Goal: Task Accomplishment & Management: Manage account settings

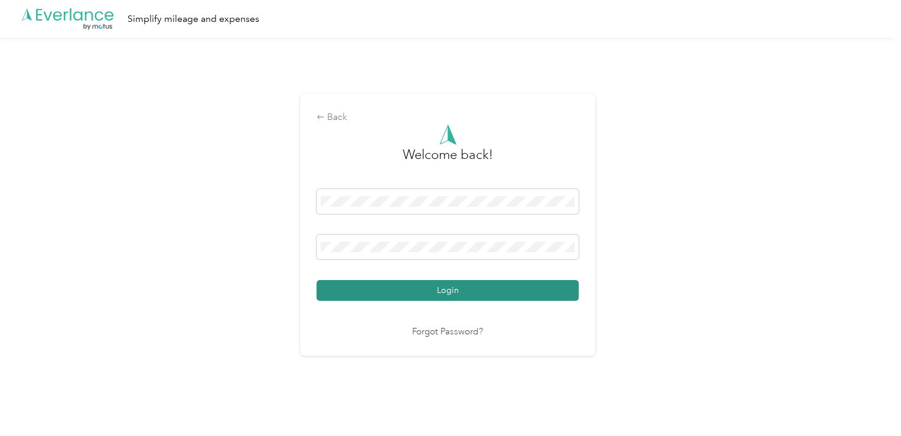
click at [537, 295] on button "Login" at bounding box center [447, 290] width 262 height 21
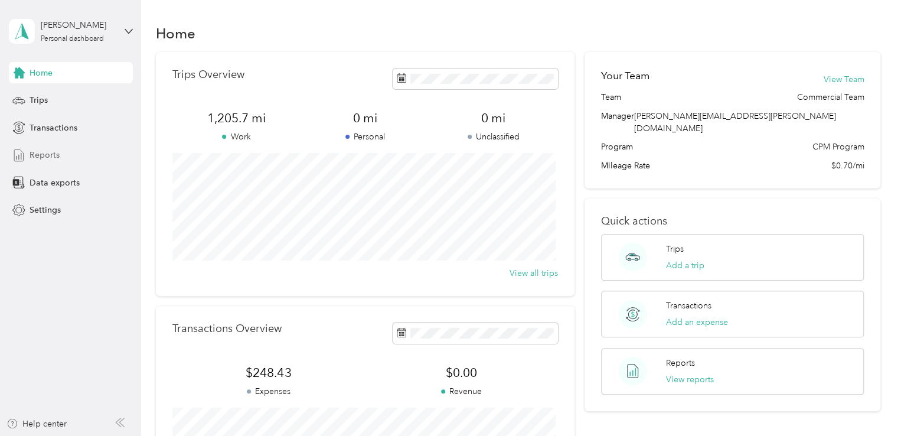
click at [55, 156] on span "Reports" at bounding box center [45, 155] width 30 height 12
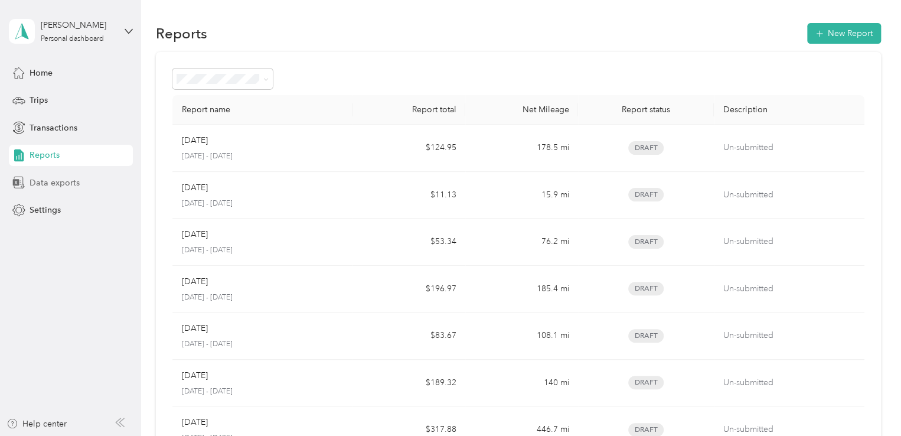
click at [66, 181] on span "Data exports" at bounding box center [55, 182] width 50 height 12
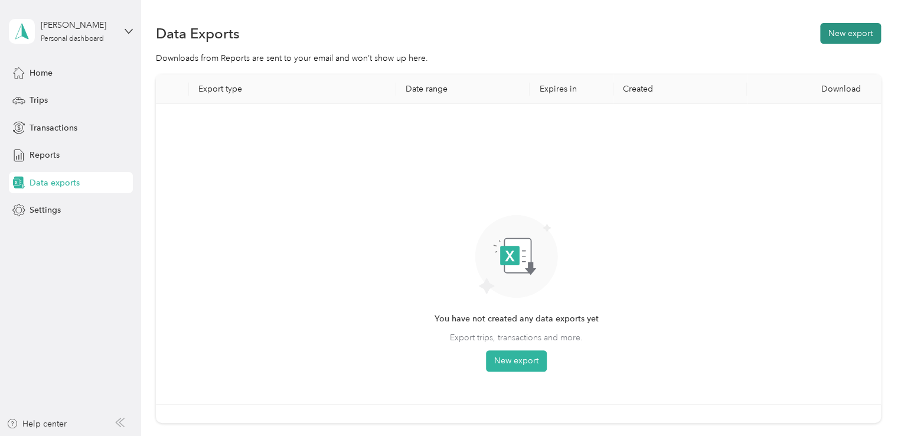
click at [843, 38] on button "New export" at bounding box center [850, 33] width 61 height 21
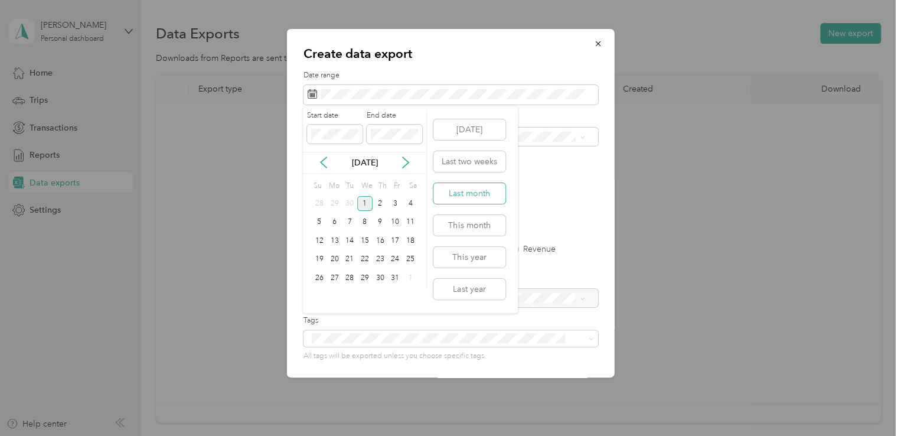
click at [469, 197] on button "Last month" at bounding box center [469, 193] width 72 height 21
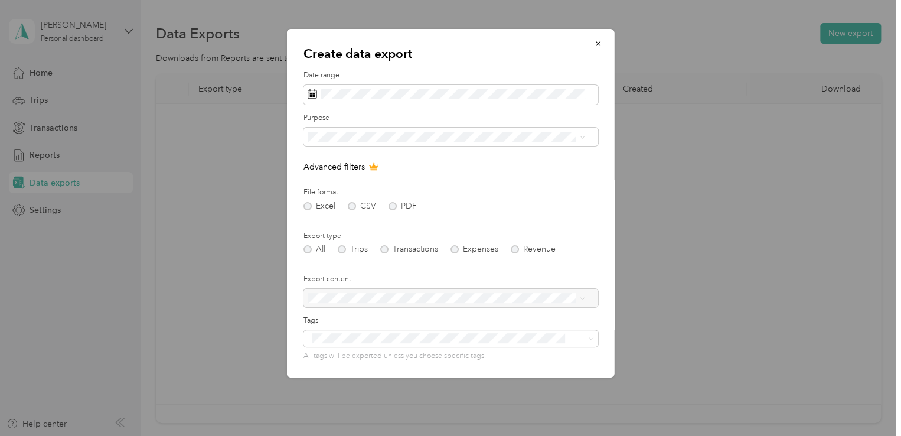
click at [342, 248] on div "All Trips Transactions Expenses Revenue" at bounding box center [450, 249] width 295 height 8
click at [387, 205] on div "Excel CSV PDF" at bounding box center [450, 206] width 295 height 8
click at [349, 181] on div "[PERSON_NAME] Supply" at bounding box center [445, 178] width 269 height 12
click at [389, 205] on div "Excel CSV PDF" at bounding box center [450, 206] width 295 height 8
click at [392, 206] on div "Excel CSV PDF" at bounding box center [450, 206] width 295 height 8
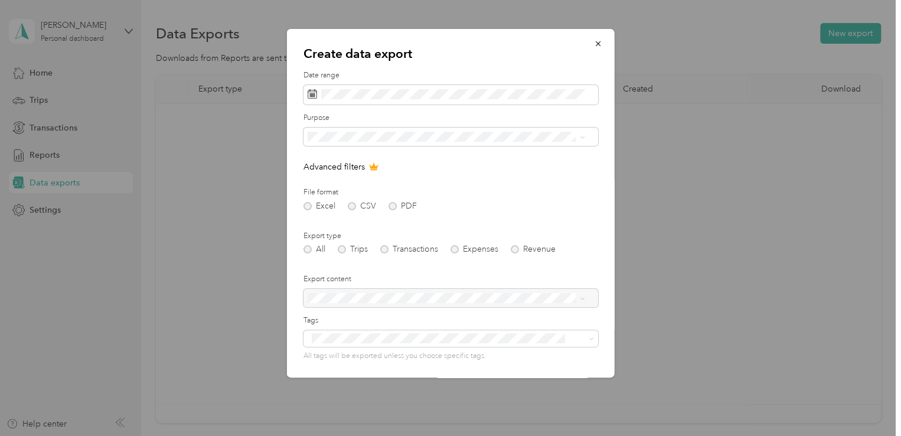
click at [392, 206] on div "Excel CSV PDF" at bounding box center [450, 206] width 295 height 8
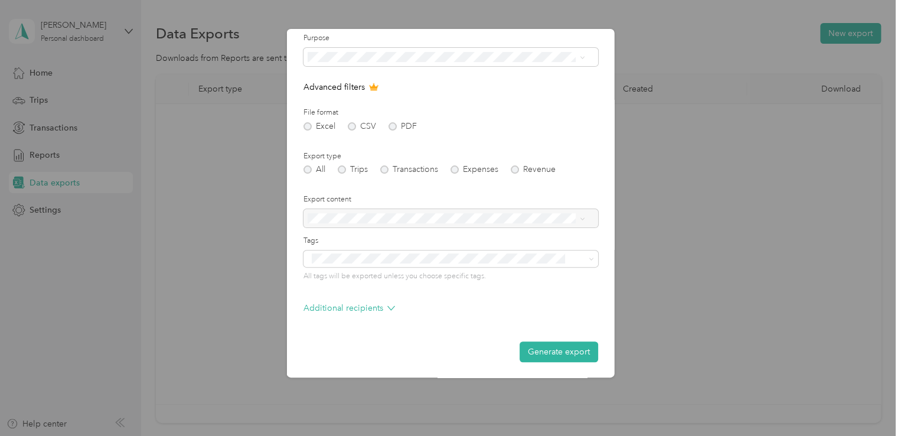
scroll to position [80, 0]
click at [395, 288] on form "Date range Purpose Advanced filters File format Excel CSV PDF Export type All T…" at bounding box center [450, 175] width 295 height 371
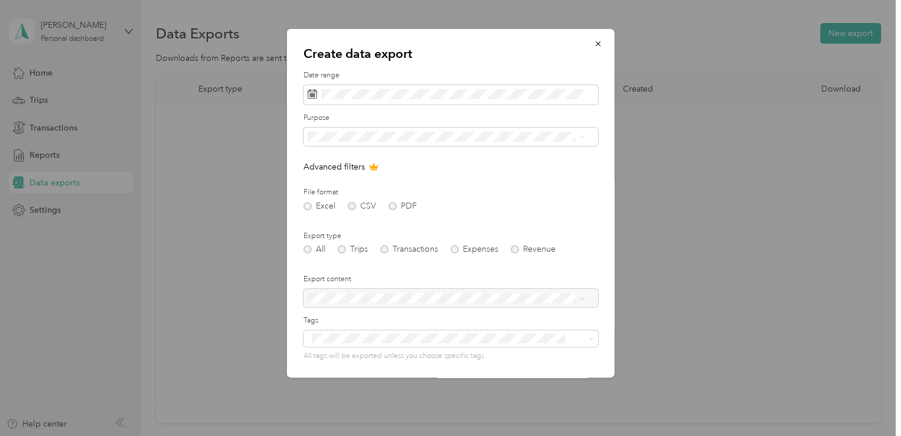
click at [404, 153] on form "Date range Purpose Advanced filters File format Excel CSV PDF Export type All T…" at bounding box center [450, 255] width 295 height 371
click at [335, 251] on div "All Trips Transactions Expenses Revenue" at bounding box center [450, 249] width 295 height 8
click at [339, 251] on div "All Trips Transactions Expenses Revenue" at bounding box center [450, 249] width 295 height 8
click at [342, 248] on div "All Trips Transactions Expenses Revenue" at bounding box center [450, 249] width 295 height 8
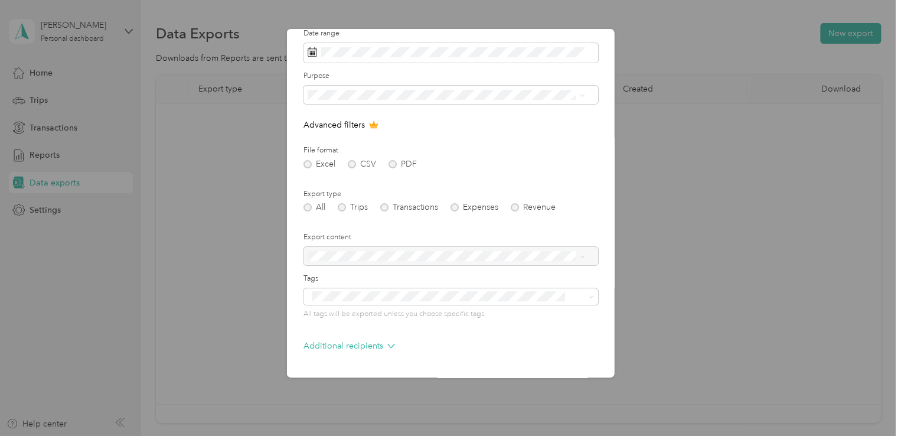
scroll to position [80, 0]
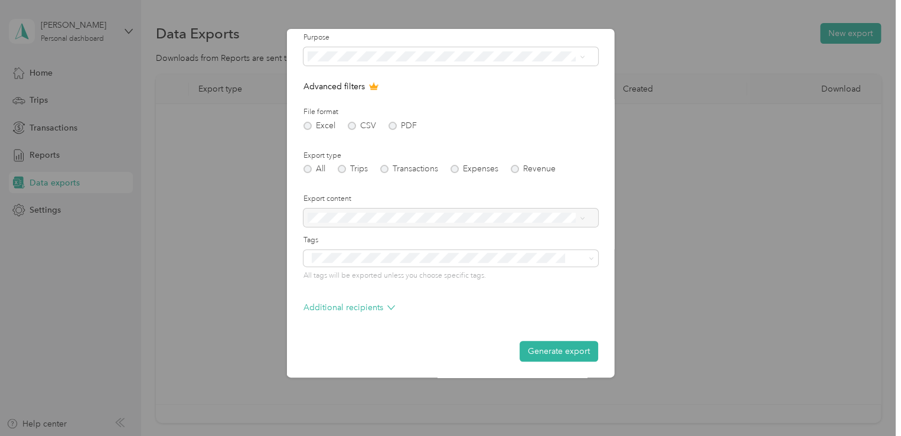
click at [354, 170] on div "All Trips Transactions Expenses Revenue" at bounding box center [450, 169] width 295 height 8
click at [344, 168] on div "All Trips Transactions Expenses Revenue" at bounding box center [450, 169] width 295 height 8
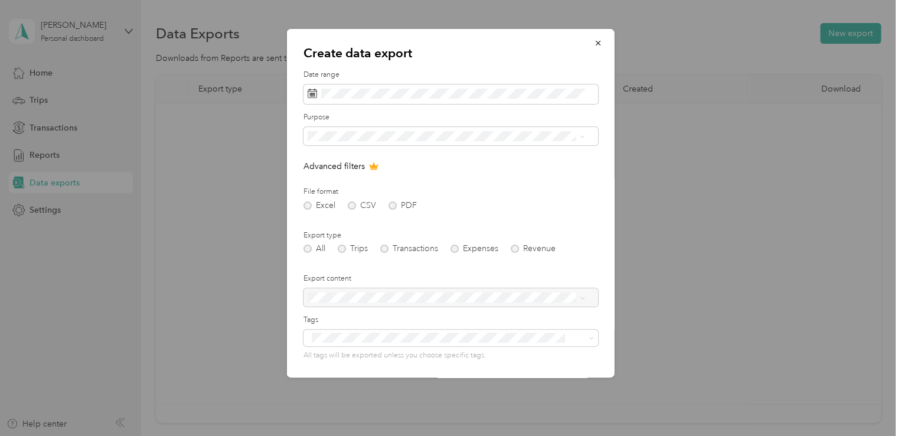
scroll to position [0, 0]
click at [594, 47] on icon "button" at bounding box center [598, 44] width 8 height 8
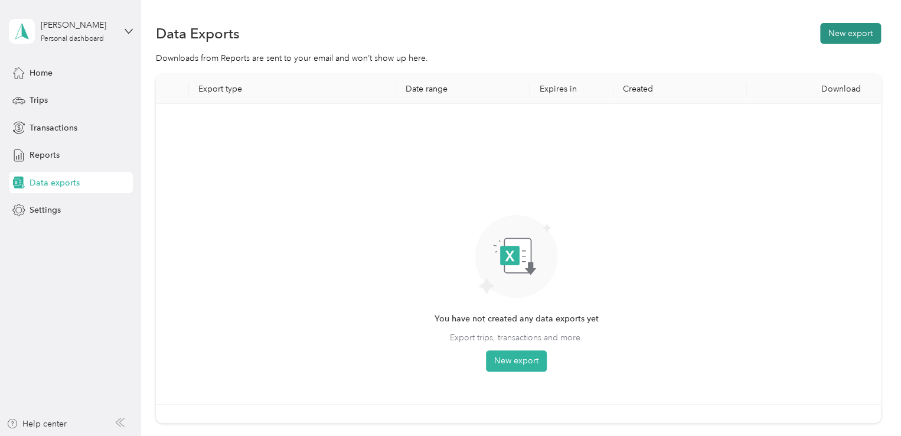
click at [856, 29] on button "New export" at bounding box center [850, 33] width 61 height 21
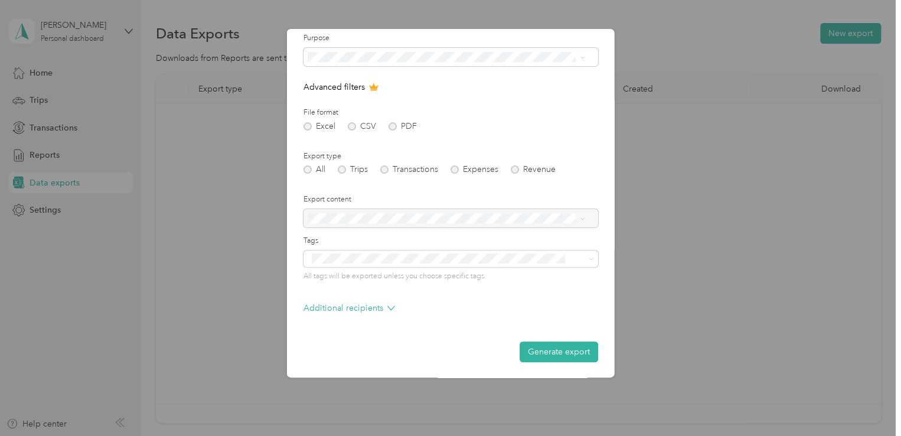
scroll to position [80, 0]
click at [387, 163] on div "Export type All Trips Transactions Expenses Revenue" at bounding box center [450, 162] width 295 height 23
click at [385, 166] on div "All Trips Transactions Expenses Revenue" at bounding box center [450, 169] width 295 height 8
click at [385, 167] on div "All Trips Transactions Expenses Revenue" at bounding box center [450, 169] width 295 height 8
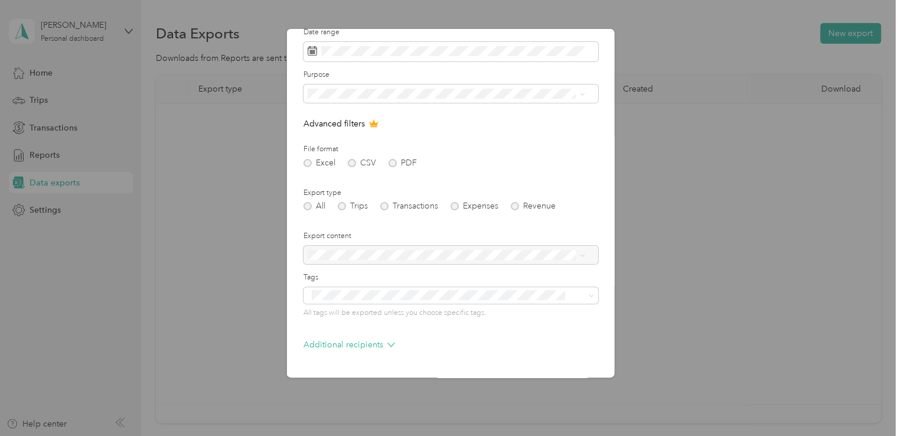
scroll to position [0, 0]
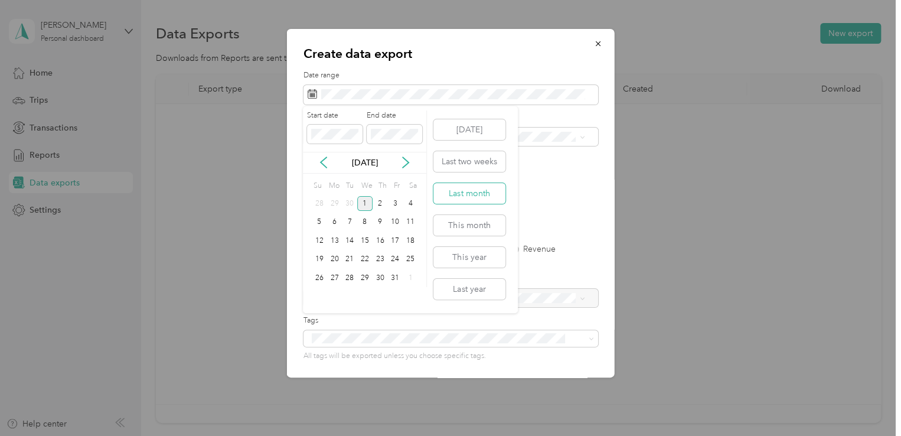
click at [467, 196] on button "Last month" at bounding box center [469, 193] width 72 height 21
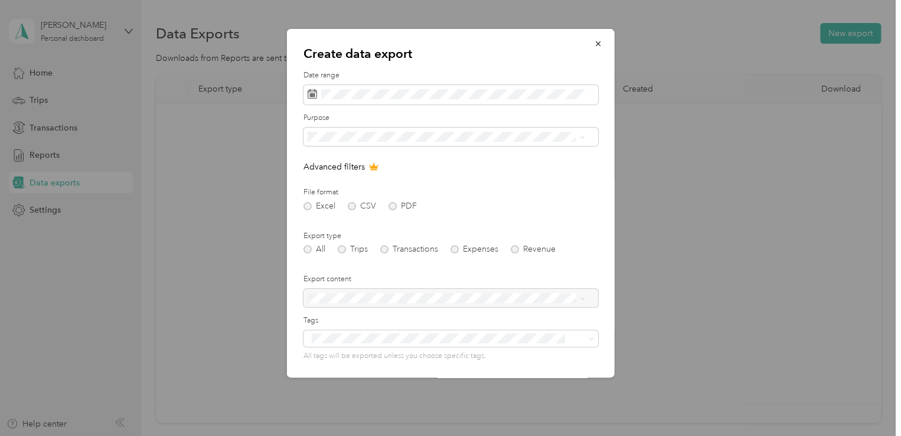
click at [372, 168] on icon at bounding box center [373, 167] width 8 height 6
click at [349, 177] on span "[PERSON_NAME] Supply" at bounding box center [358, 179] width 94 height 10
click at [440, 182] on form "Date range Purpose Advanced filters File format Excel CSV PDF Export type All T…" at bounding box center [450, 255] width 295 height 371
click at [344, 250] on div "All Trips Transactions Expenses Revenue" at bounding box center [450, 249] width 295 height 8
click at [341, 249] on div "All Trips Transactions Expenses Revenue" at bounding box center [450, 249] width 295 height 8
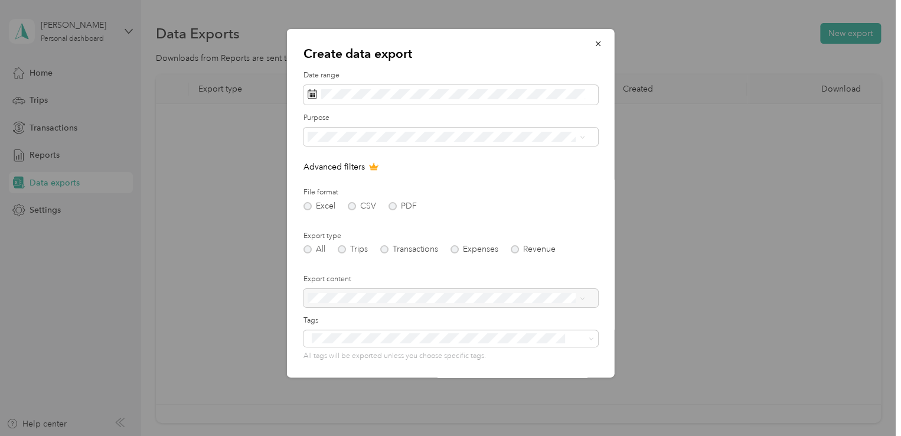
click at [341, 249] on div "All Trips Transactions Expenses Revenue" at bounding box center [450, 249] width 295 height 8
click at [358, 206] on div "Excel CSV PDF" at bounding box center [450, 206] width 295 height 8
click at [390, 204] on div "Excel CSV PDF" at bounding box center [450, 206] width 295 height 8
click at [391, 204] on div "Excel CSV PDF" at bounding box center [450, 206] width 295 height 8
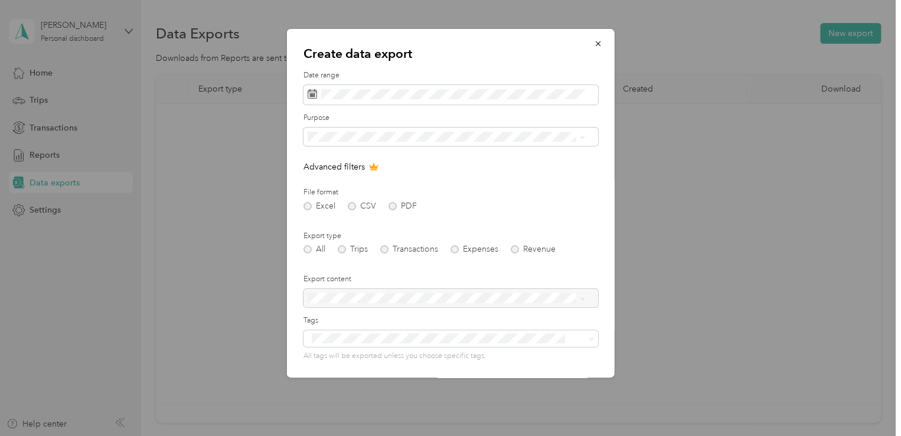
click at [391, 204] on div "Excel CSV PDF" at bounding box center [450, 206] width 295 height 8
click at [391, 202] on div "Excel CSV PDF" at bounding box center [450, 206] width 295 height 8
click at [392, 202] on div "Excel CSV PDF" at bounding box center [450, 206] width 295 height 8
click at [415, 298] on div at bounding box center [450, 298] width 295 height 19
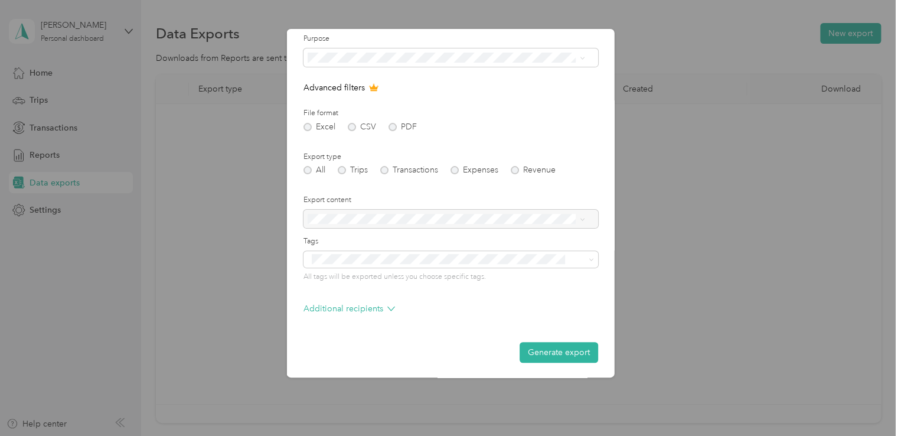
scroll to position [80, 0]
click at [570, 352] on button "Generate export" at bounding box center [558, 351] width 79 height 21
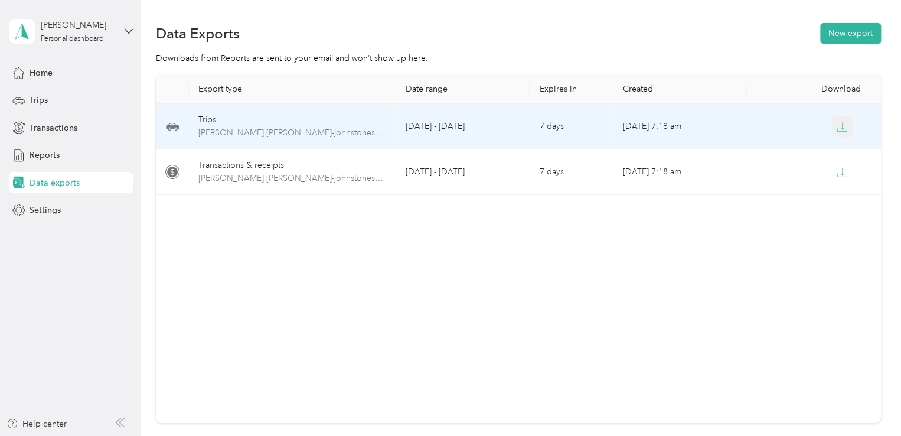
click at [843, 123] on icon "button" at bounding box center [841, 127] width 11 height 11
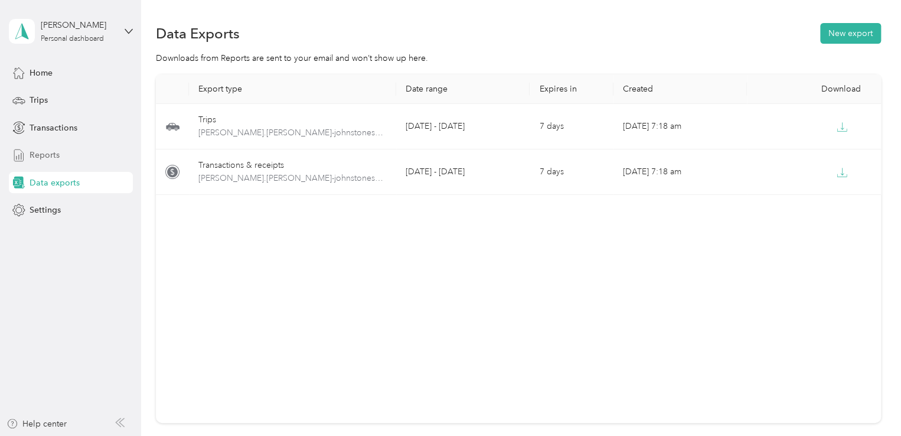
click at [53, 150] on span "Reports" at bounding box center [45, 155] width 30 height 12
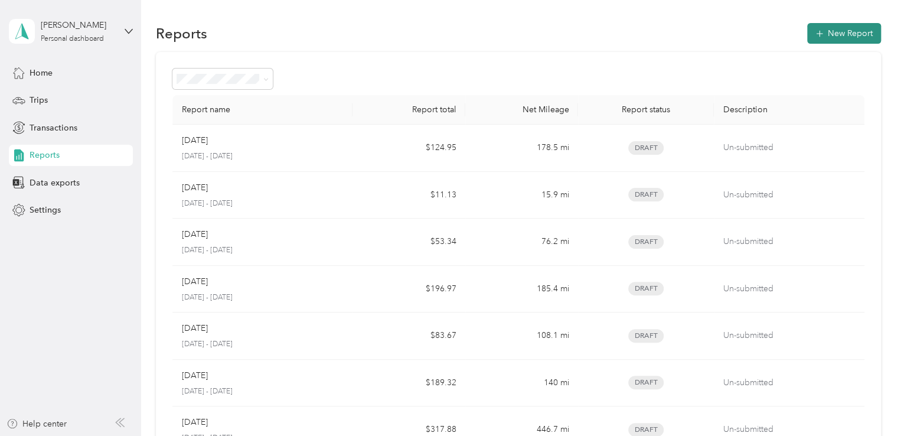
click at [850, 29] on button "New Report" at bounding box center [844, 33] width 74 height 21
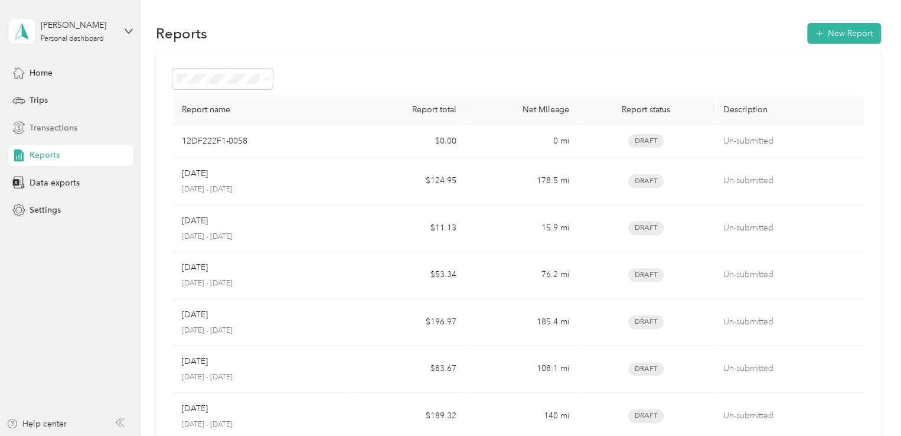
click at [47, 130] on span "Transactions" at bounding box center [54, 128] width 48 height 12
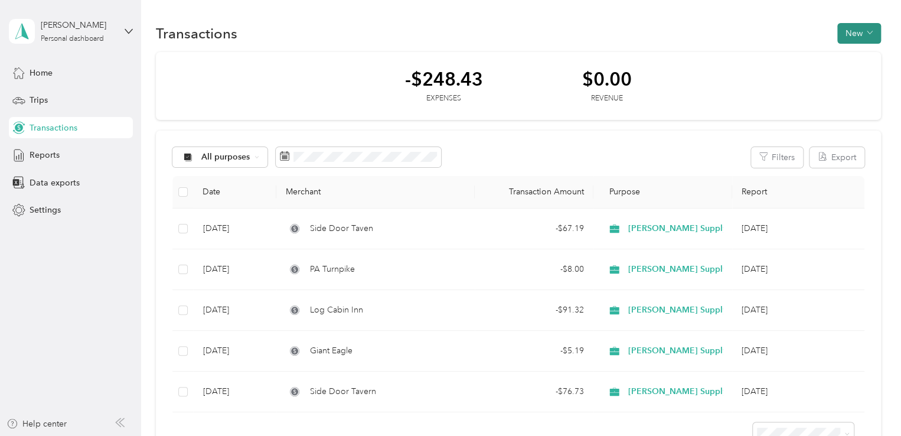
click at [837, 39] on button "New" at bounding box center [859, 33] width 44 height 21
click at [856, 57] on span "Expense" at bounding box center [852, 55] width 32 height 12
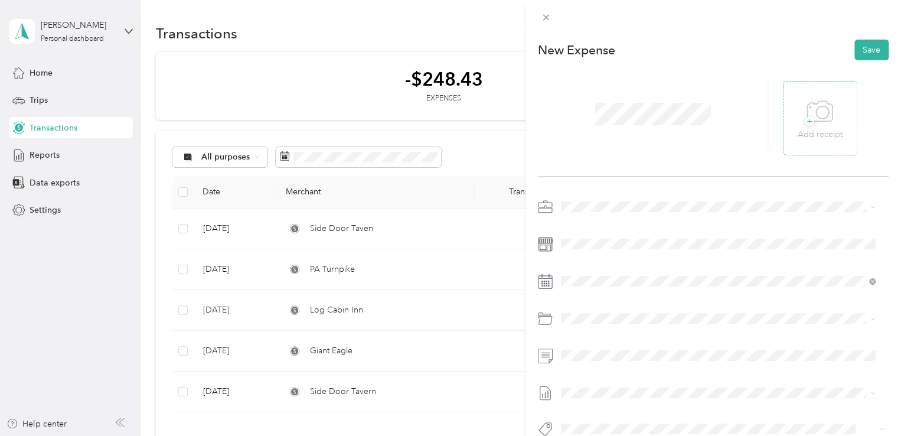
click at [805, 120] on span "+" at bounding box center [809, 121] width 9 height 9
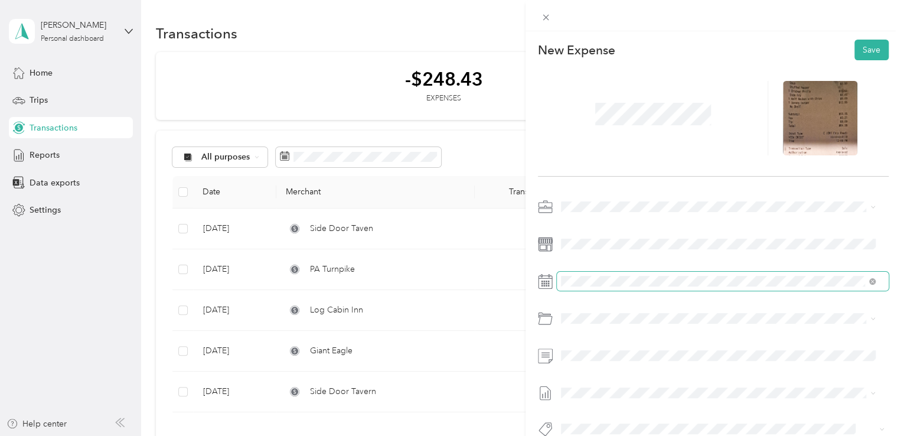
click at [600, 289] on span at bounding box center [723, 281] width 332 height 19
click at [616, 286] on span at bounding box center [723, 281] width 332 height 19
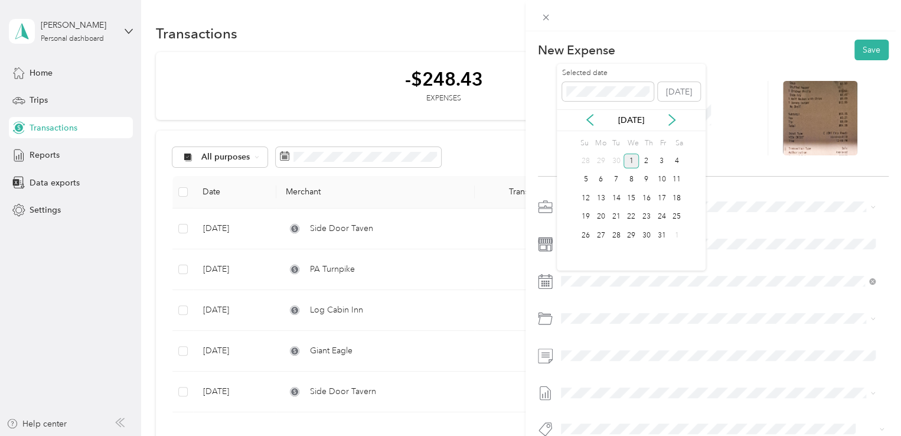
click at [588, 126] on div "[DATE]" at bounding box center [631, 120] width 149 height 22
click at [588, 114] on icon at bounding box center [590, 120] width 12 height 12
click at [614, 195] on div "16" at bounding box center [615, 198] width 15 height 15
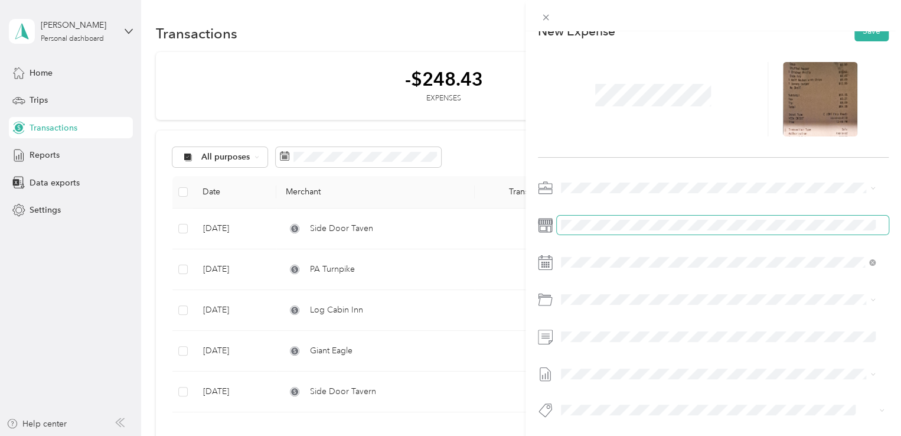
scroll to position [28, 0]
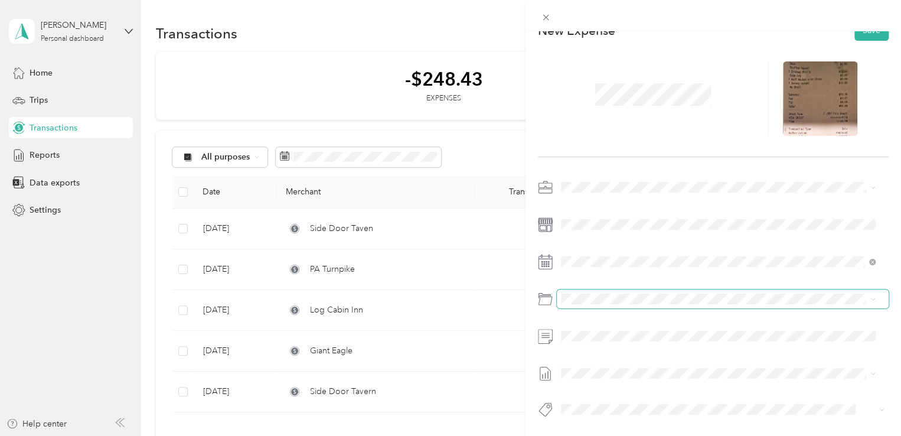
click at [627, 289] on span at bounding box center [723, 298] width 332 height 19
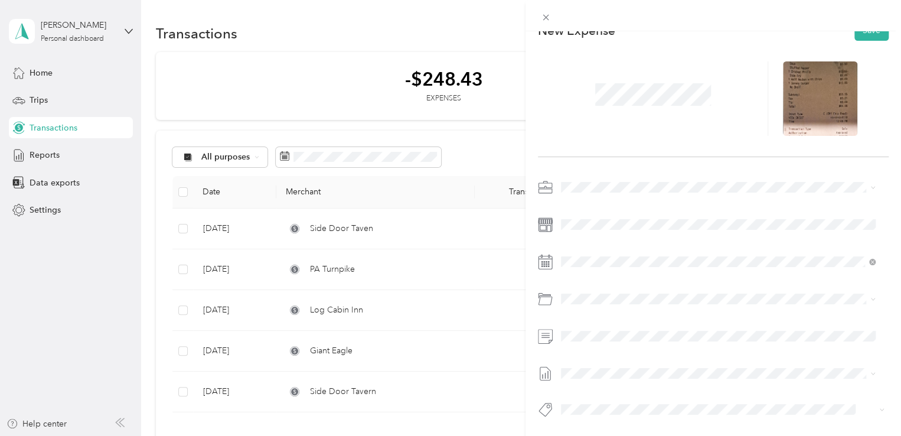
click at [678, 215] on li "Off-site Meal With Customer Or [PERSON_NAME] Employee" at bounding box center [718, 211] width 322 height 21
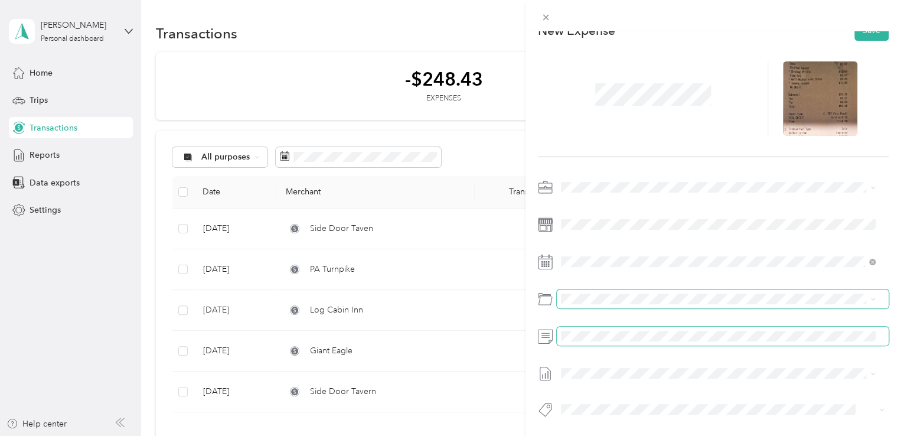
scroll to position [0, 0]
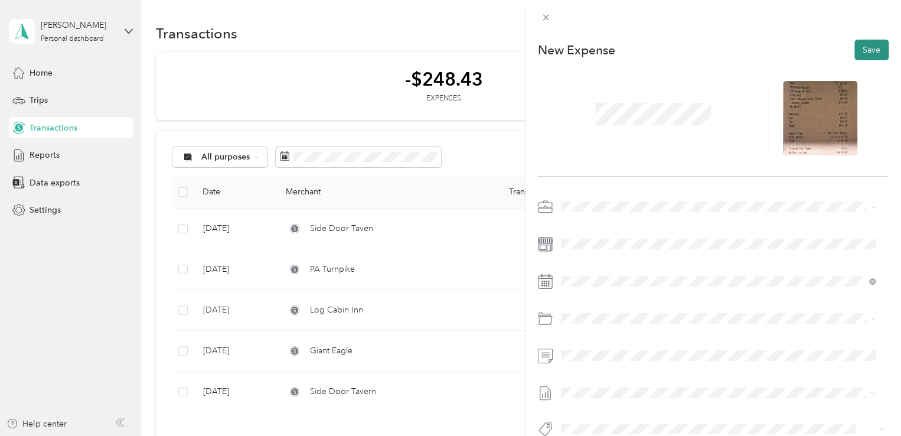
click at [860, 55] on button "Save" at bounding box center [871, 50] width 34 height 21
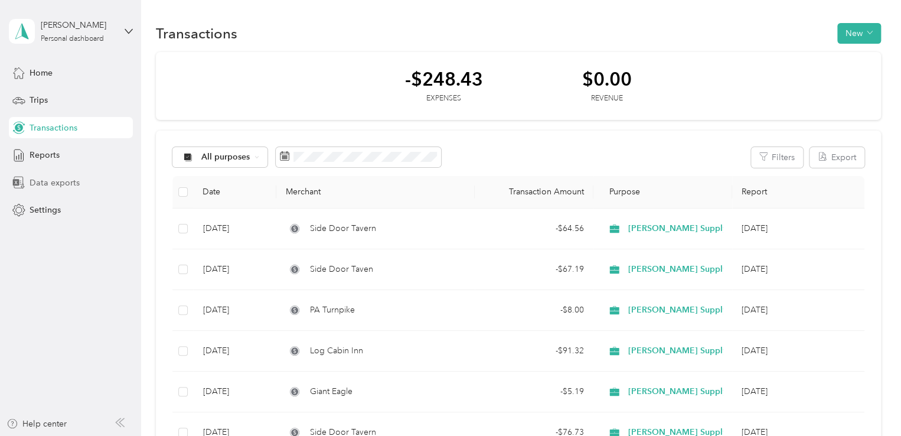
click at [49, 184] on span "Data exports" at bounding box center [55, 182] width 50 height 12
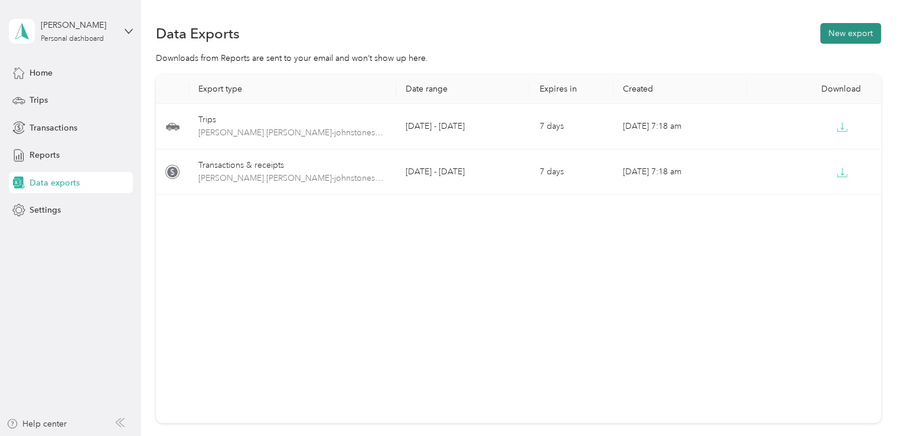
click at [842, 31] on button "New export" at bounding box center [850, 33] width 61 height 21
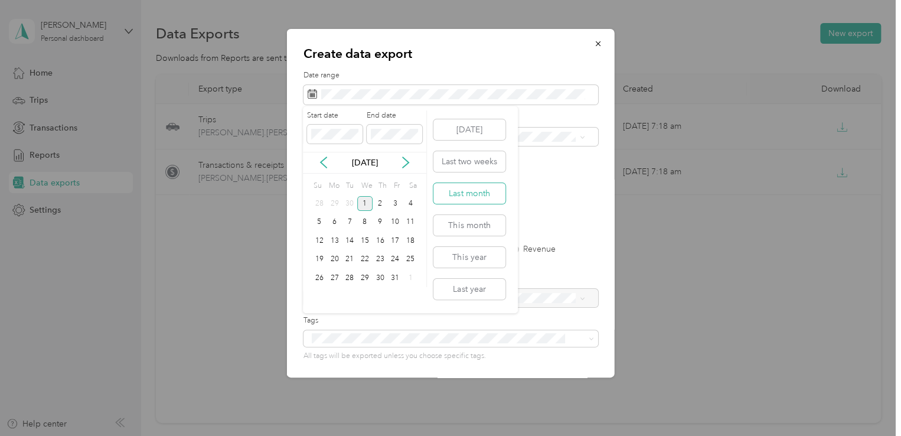
click at [467, 192] on button "Last month" at bounding box center [469, 193] width 72 height 21
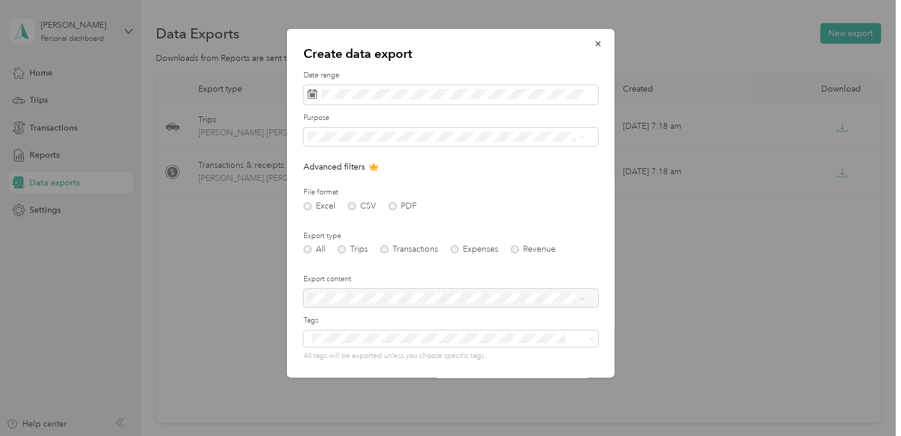
click at [335, 181] on div "[PERSON_NAME] Supply" at bounding box center [445, 177] width 269 height 12
click at [357, 202] on div "Excel CSV PDF" at bounding box center [450, 206] width 295 height 8
click at [349, 208] on div "Excel CSV PDF" at bounding box center [450, 206] width 295 height 8
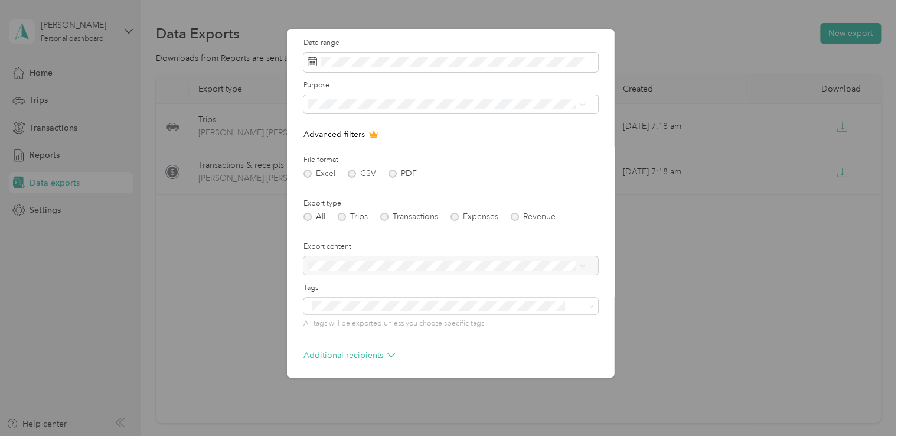
scroll to position [80, 0]
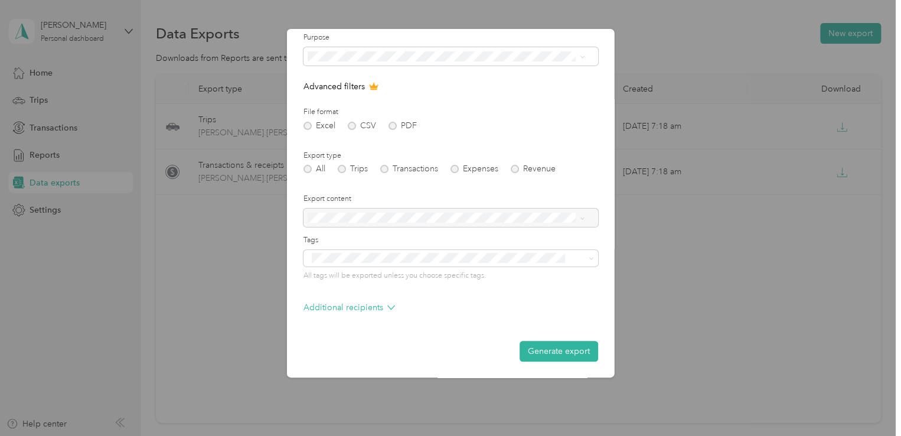
click at [390, 161] on div "Export type All Trips Transactions Expenses Revenue" at bounding box center [450, 162] width 295 height 23
click at [393, 129] on form "Date range Purpose Advanced filters File format Excel CSV PDF Export type All T…" at bounding box center [450, 175] width 295 height 371
click at [395, 123] on div "Excel CSV PDF" at bounding box center [450, 126] width 295 height 8
click at [399, 310] on div "Additional recipients" at bounding box center [450, 310] width 295 height 19
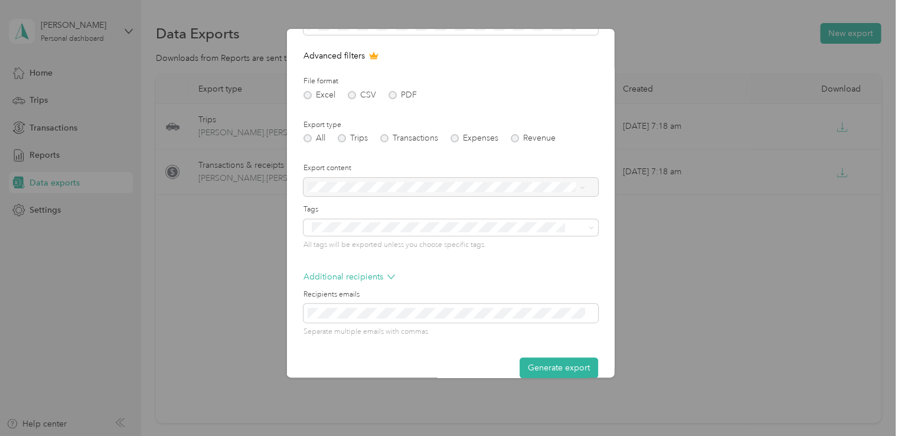
scroll to position [128, 0]
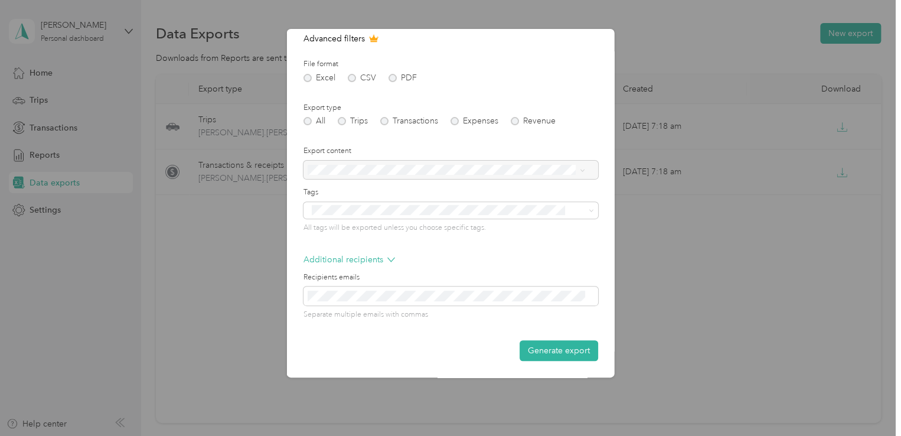
click at [809, 99] on div at bounding box center [450, 218] width 901 height 436
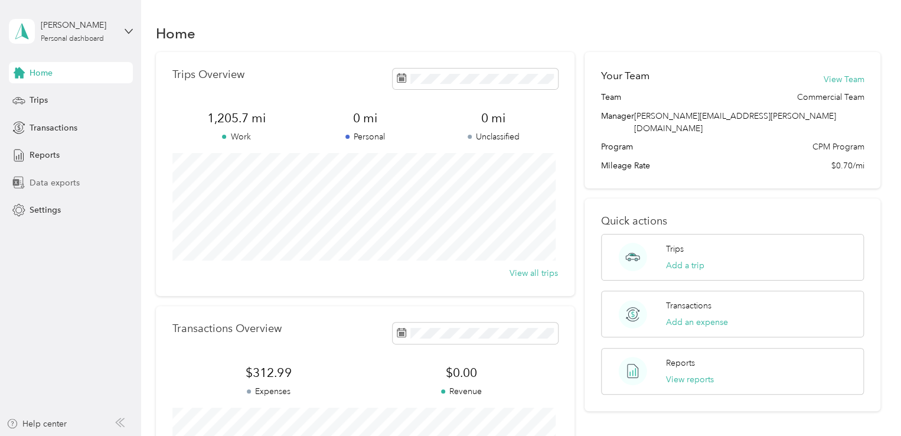
click at [40, 179] on span "Data exports" at bounding box center [55, 182] width 50 height 12
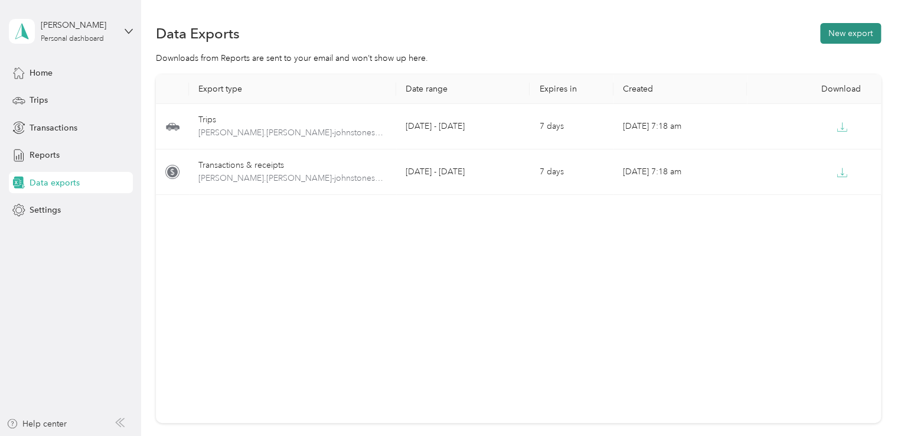
click at [828, 27] on button "New export" at bounding box center [850, 33] width 61 height 21
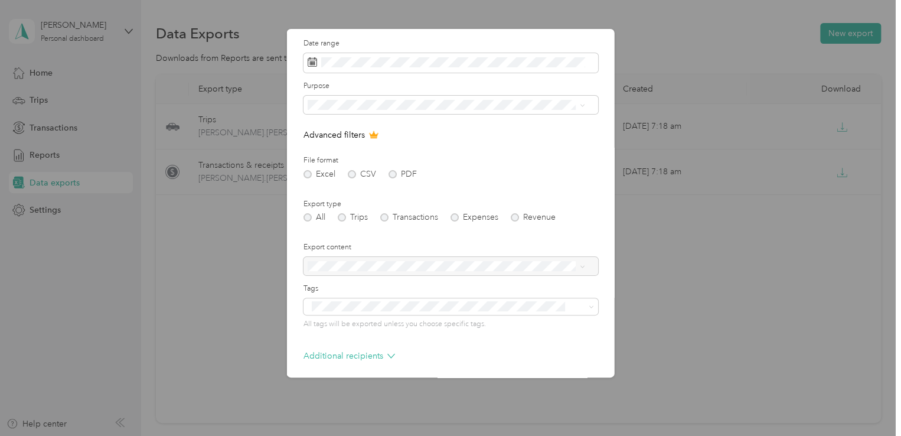
scroll to position [80, 0]
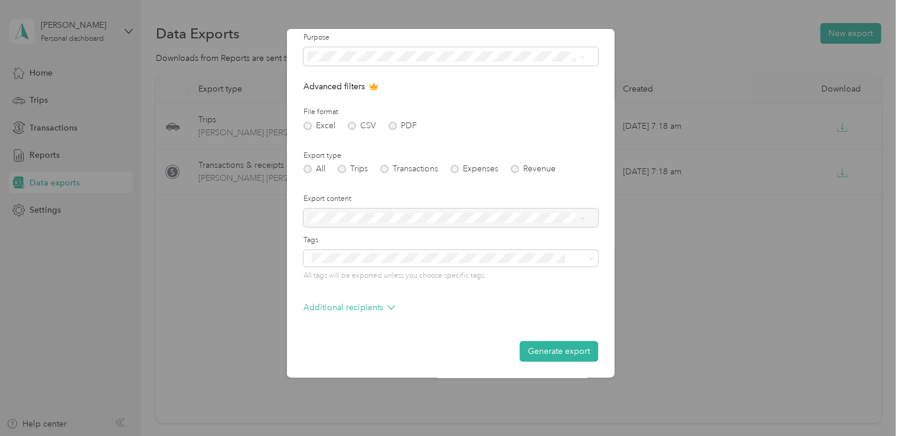
click at [392, 221] on div at bounding box center [450, 217] width 295 height 19
click at [353, 126] on div "Excel CSV PDF" at bounding box center [450, 126] width 295 height 8
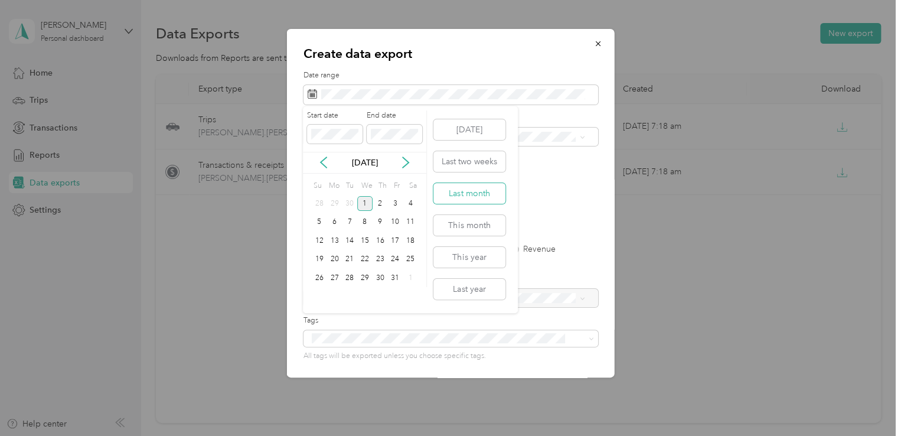
click at [470, 197] on button "Last month" at bounding box center [469, 193] width 72 height 21
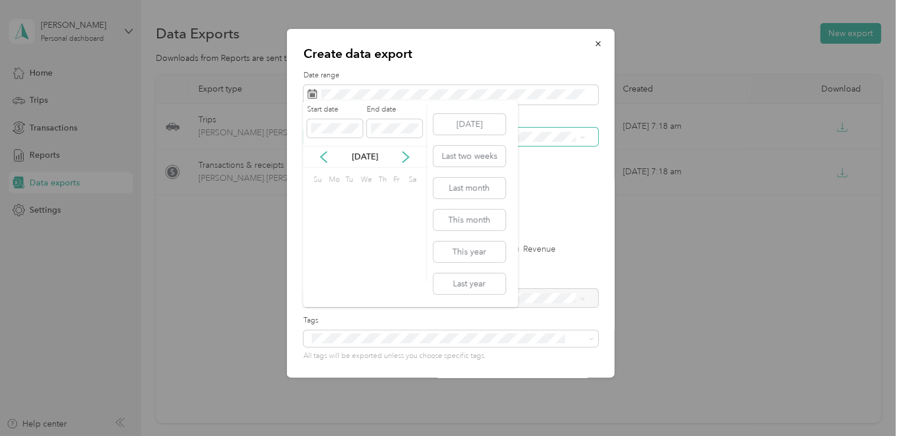
click at [431, 128] on span at bounding box center [450, 136] width 295 height 19
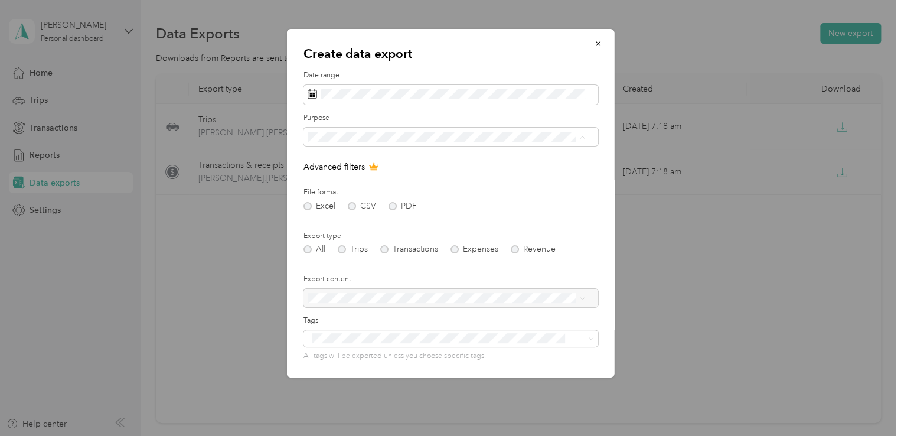
click at [346, 174] on span "[PERSON_NAME] Supply" at bounding box center [358, 179] width 94 height 10
click at [347, 202] on div "Excel CSV PDF" at bounding box center [450, 206] width 295 height 8
click at [353, 205] on div "Excel CSV PDF" at bounding box center [450, 206] width 295 height 8
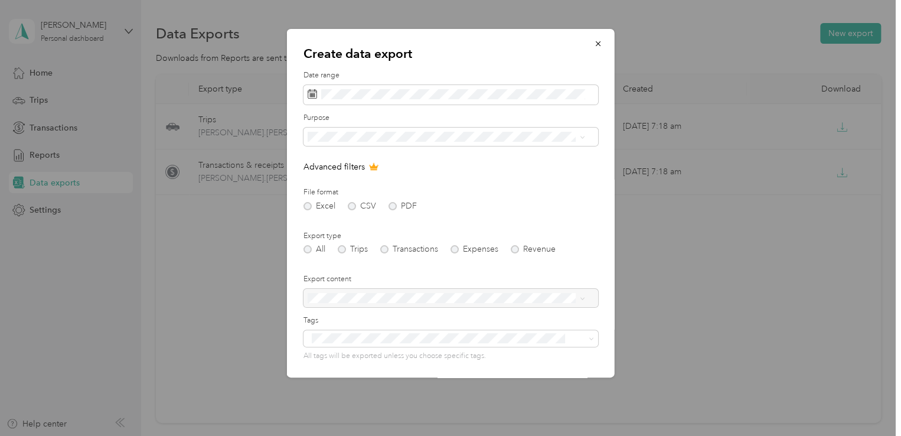
click at [372, 168] on icon at bounding box center [373, 167] width 8 height 6
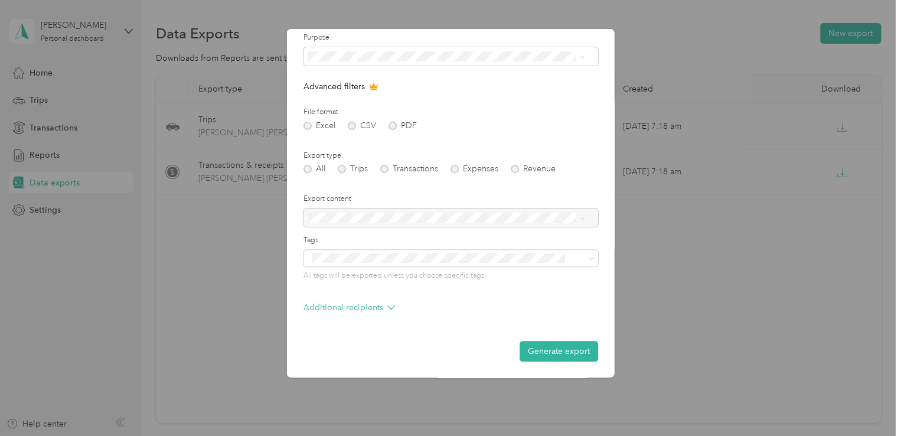
click at [708, 135] on div "Create data export Date range Purpose Advanced filters File format Excel CSV PD…" at bounding box center [614, 205] width 328 height 352
click at [390, 128] on div "Excel CSV PDF" at bounding box center [450, 126] width 295 height 8
click at [564, 350] on button "Generate export" at bounding box center [558, 351] width 79 height 21
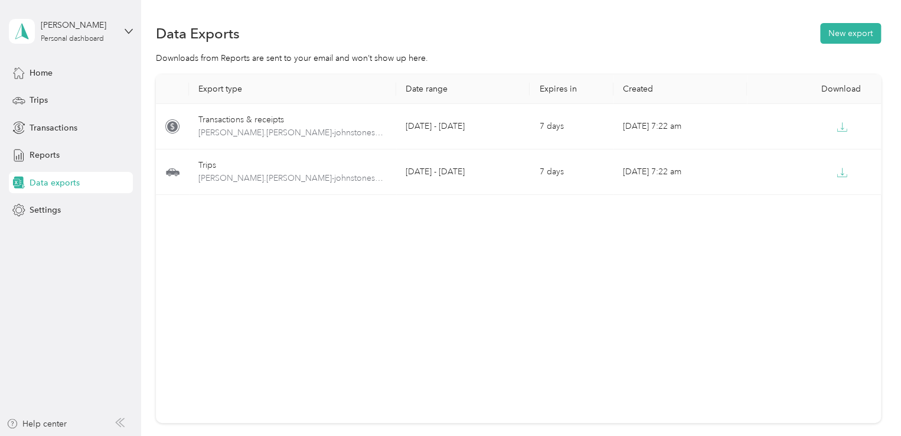
click at [701, 34] on div "Data Exports New export" at bounding box center [518, 33] width 725 height 25
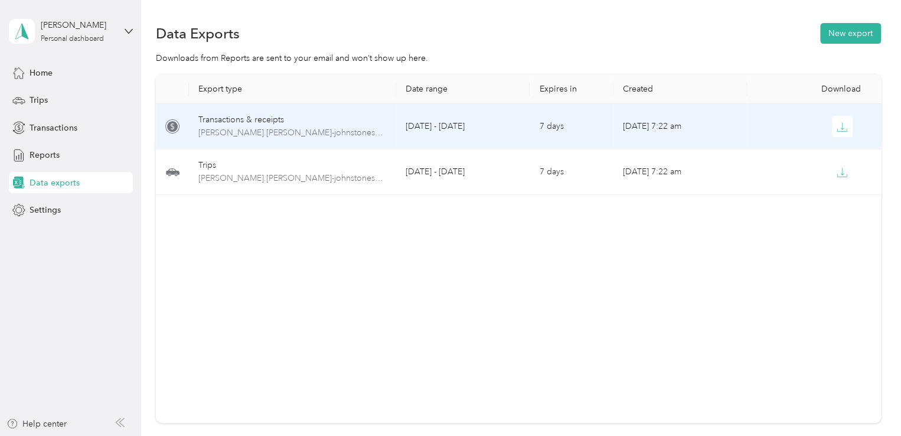
click at [249, 119] on div "Transactions & receipts" at bounding box center [292, 119] width 188 height 13
click at [260, 123] on div "Transactions & receipts" at bounding box center [292, 119] width 188 height 13
click at [832, 123] on button "button" at bounding box center [842, 126] width 21 height 21
